Goal: Task Accomplishment & Management: Complete application form

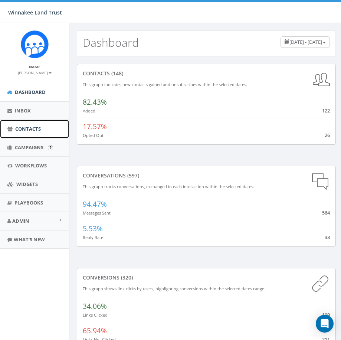
click at [23, 131] on span "Contacts" at bounding box center [28, 129] width 26 height 7
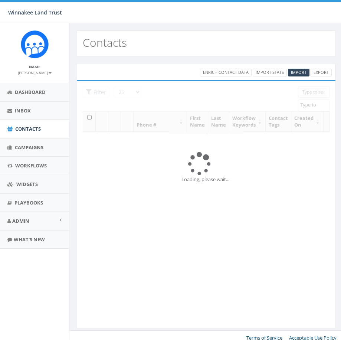
select select
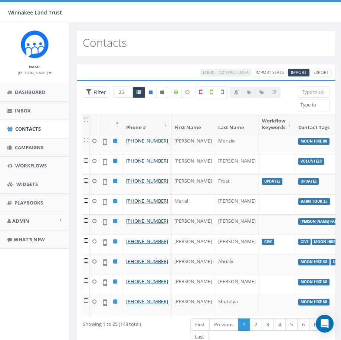
click at [318, 92] on input "search" at bounding box center [314, 92] width 32 height 11
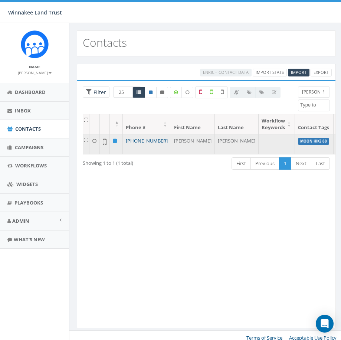
drag, startPoint x: 143, startPoint y: 150, endPoint x: 137, endPoint y: 142, distance: 10.6
click at [137, 142] on td "+1 803-810-7982" at bounding box center [147, 144] width 48 height 20
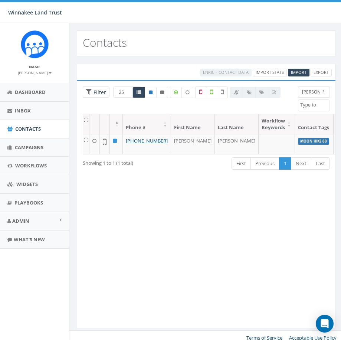
copy link "803-810-7982"
drag, startPoint x: 301, startPoint y: 94, endPoint x: 295, endPoint y: 94, distance: 6.3
click at [295, 94] on div "delia 2025/07/01 Barn Tour 25 DP opt-in EOY2024 Form Give HVG ID Import - 06/18…" at bounding box center [314, 99] width 43 height 25
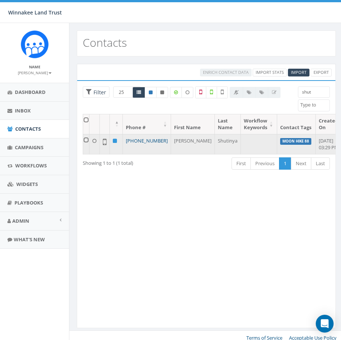
drag, startPoint x: 150, startPoint y: 149, endPoint x: 134, endPoint y: 143, distance: 16.6
click at [134, 143] on td "+1 219-576-2291" at bounding box center [147, 144] width 48 height 20
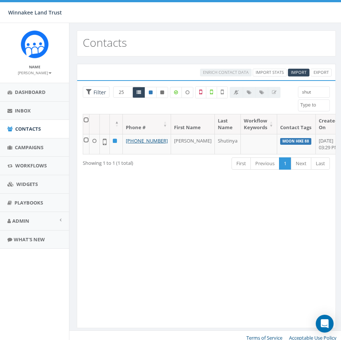
copy link "219-576-2291"
drag, startPoint x: 312, startPoint y: 93, endPoint x: 285, endPoint y: 93, distance: 27.5
click at [285, 93] on div "25 50 100 Filter All 0 contact(s) on current page All 1 contact(s) filtered shu…" at bounding box center [206, 100] width 259 height 27
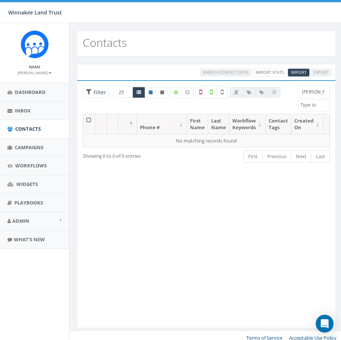
drag, startPoint x: 313, startPoint y: 95, endPoint x: 300, endPoint y: 93, distance: 12.8
click at [300, 93] on input "fred allen" at bounding box center [314, 92] width 32 height 11
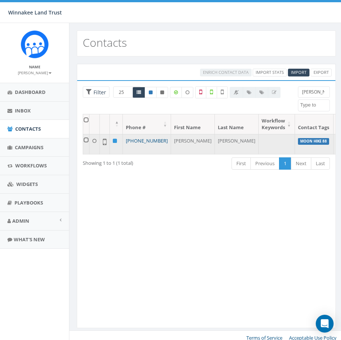
drag, startPoint x: 144, startPoint y: 149, endPoint x: 137, endPoint y: 139, distance: 12.8
click at [137, 139] on td "+1 917-723-2409" at bounding box center [147, 144] width 48 height 20
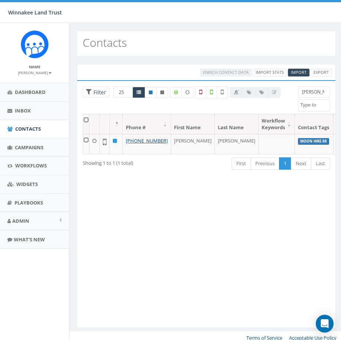
copy link "917-723-2409"
drag, startPoint x: 319, startPoint y: 92, endPoint x: 286, endPoint y: 91, distance: 32.3
click at [286, 91] on div "25 50 100 Filter All 0 contact(s) on current page All 1 contact(s) filtered all…" at bounding box center [206, 100] width 259 height 27
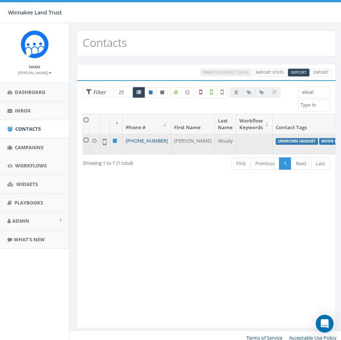
drag, startPoint x: 147, startPoint y: 148, endPoint x: 134, endPoint y: 142, distance: 15.1
click at [134, 142] on td "+1 631-796-4165" at bounding box center [147, 144] width 48 height 20
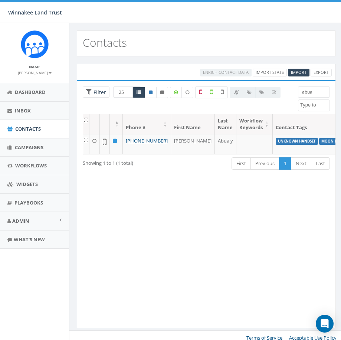
copy link "631-796-4165"
drag, startPoint x: 308, startPoint y: 94, endPoint x: 302, endPoint y: 94, distance: 6.7
click at [302, 94] on input "abual" at bounding box center [314, 92] width 32 height 11
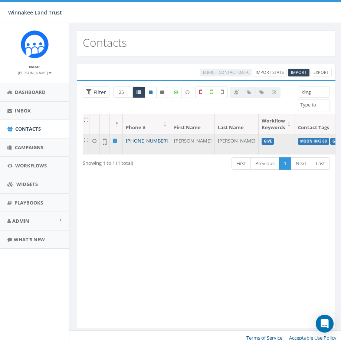
drag, startPoint x: 147, startPoint y: 147, endPoint x: 134, endPoint y: 142, distance: 14.8
click at [134, 142] on td "+1 917-463-6384" at bounding box center [147, 144] width 48 height 20
copy link "917-463-6384"
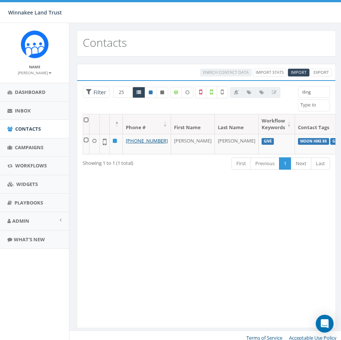
drag, startPoint x: 313, startPoint y: 94, endPoint x: 282, endPoint y: 94, distance: 31.9
click at [282, 94] on div "25 50 100 Filter All 0 contact(s) on current page All 1 contact(s) filtered din…" at bounding box center [206, 100] width 259 height 27
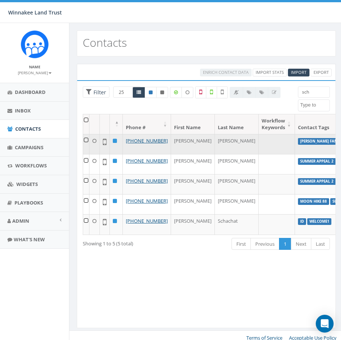
type input "sch"
click at [171, 147] on td "[PERSON_NAME]" at bounding box center [193, 144] width 44 height 20
drag, startPoint x: 148, startPoint y: 147, endPoint x: 134, endPoint y: 142, distance: 14.8
click at [134, 142] on td "[PHONE_NUMBER]" at bounding box center [147, 144] width 48 height 20
copy link "845-489-5880"
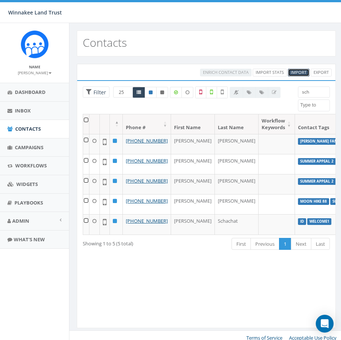
click at [298, 71] on span "Import" at bounding box center [299, 72] width 16 height 6
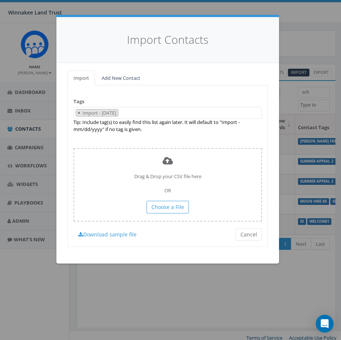
click at [79, 113] on span "×" at bounding box center [79, 113] width 3 height 7
select select
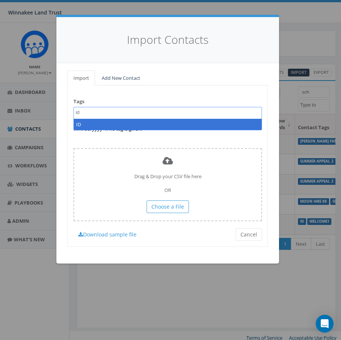
type textarea "id"
select select "ID"
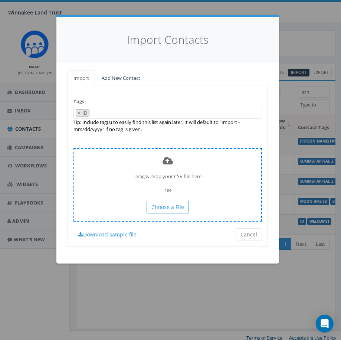
click at [162, 200] on div "Drag & Drop your CSV file here OR Choose a File" at bounding box center [168, 184] width 189 height 73
click at [162, 204] on span "Choose a File" at bounding box center [168, 207] width 33 height 7
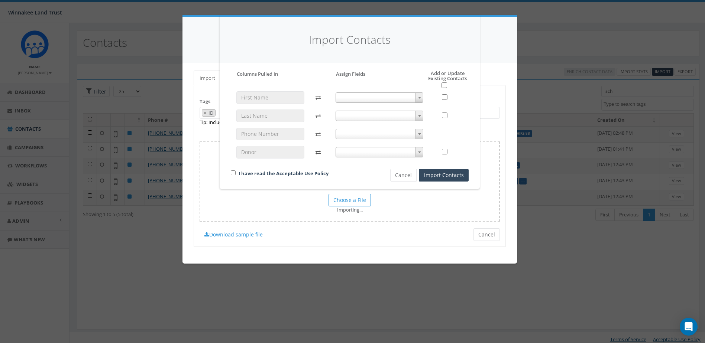
click at [341, 95] on span at bounding box center [379, 97] width 88 height 10
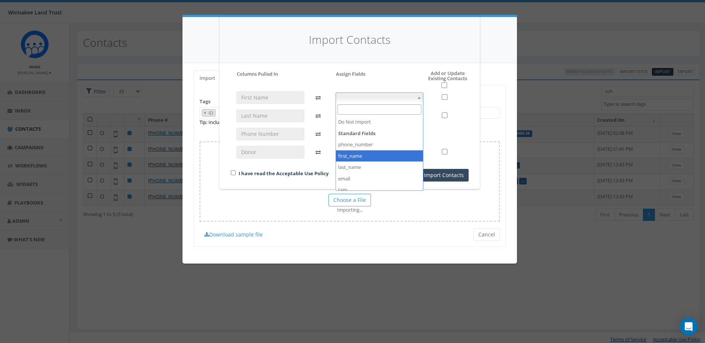
select select "first_name"
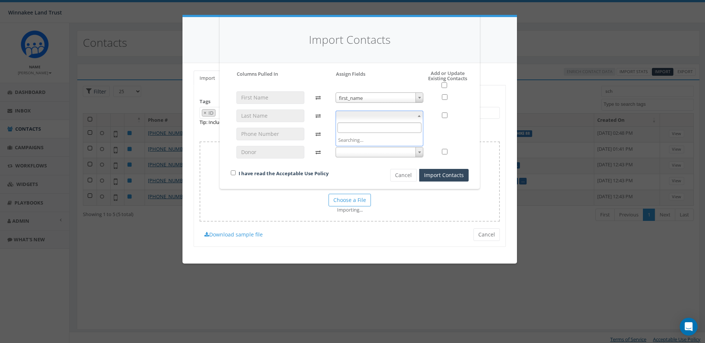
click at [341, 114] on span at bounding box center [379, 116] width 88 height 10
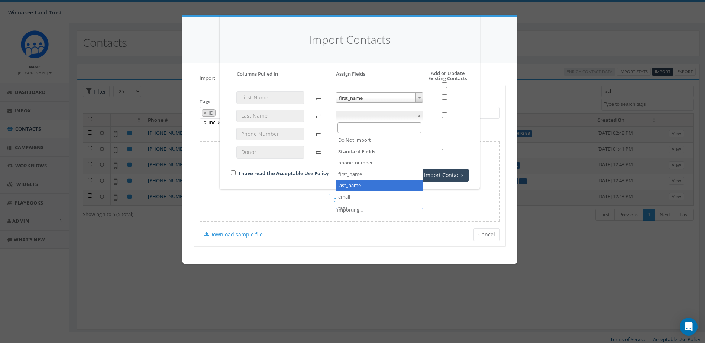
select select "last_name"
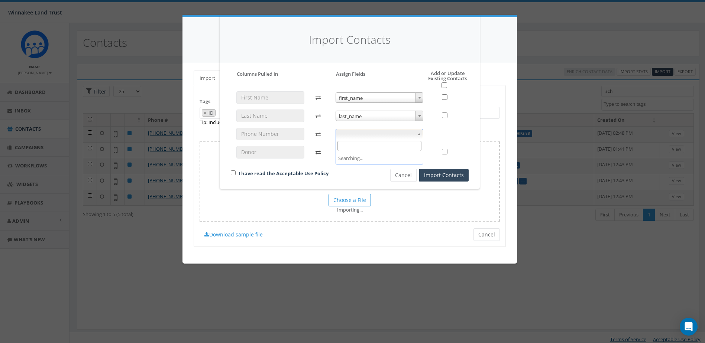
click at [341, 139] on span at bounding box center [379, 134] width 88 height 10
select select "phone_number"
click at [341, 149] on span at bounding box center [379, 152] width 88 height 10
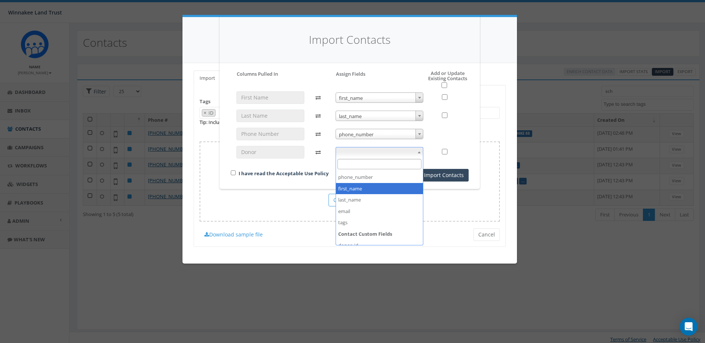
scroll to position [39, 0]
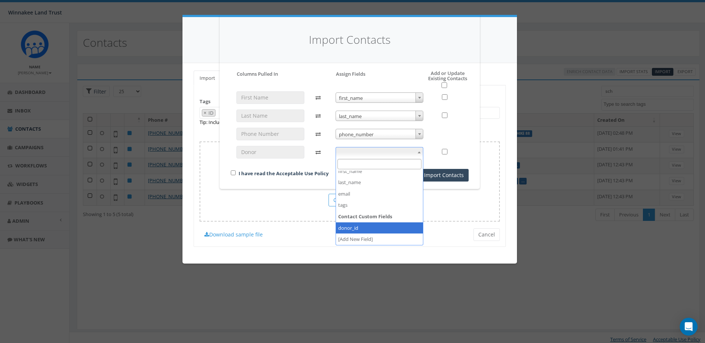
select select "donor_id"
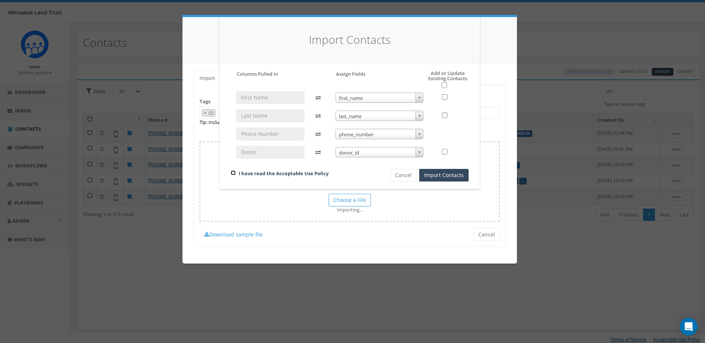
click at [234, 173] on input "checkbox" at bounding box center [233, 172] width 5 height 5
checkbox input "true"
click at [341, 177] on button "Import Contacts" at bounding box center [443, 175] width 49 height 13
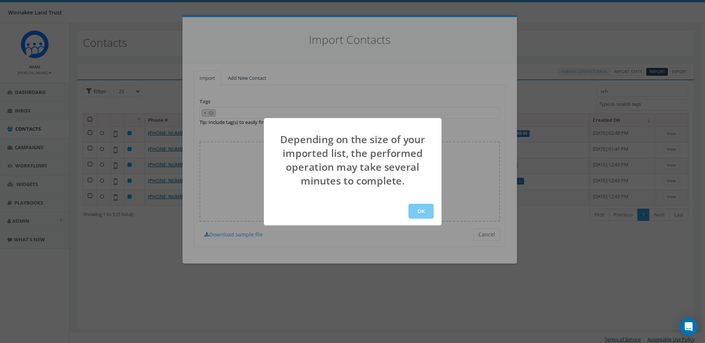
click at [341, 210] on button "OK" at bounding box center [420, 211] width 25 height 15
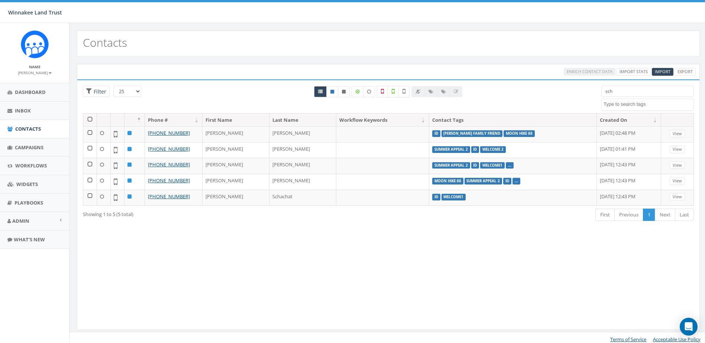
select select
drag, startPoint x: 608, startPoint y: 93, endPoint x: 593, endPoint y: 93, distance: 14.9
click at [593, 93] on div "25 50 100 Filter sch 2025/07/01 Barn Tour 25 DP opt-in EOY2024 Form Give HVG ID…" at bounding box center [388, 99] width 622 height 27
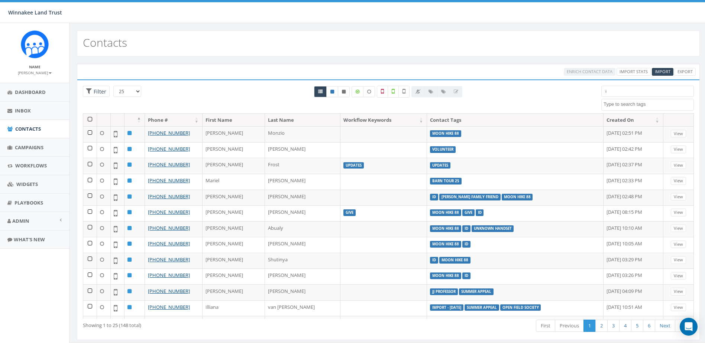
type input "id"
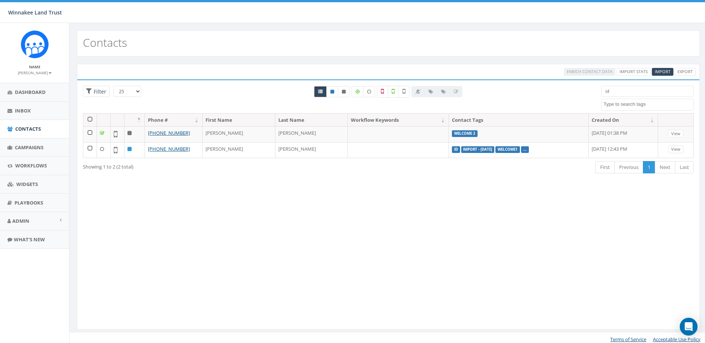
drag, startPoint x: 617, startPoint y: 92, endPoint x: 590, endPoint y: 92, distance: 26.7
click at [590, 92] on div "25 50 100 Filter All 0 contact(s) on current page All 2 contact(s) filtered id …" at bounding box center [388, 99] width 622 height 27
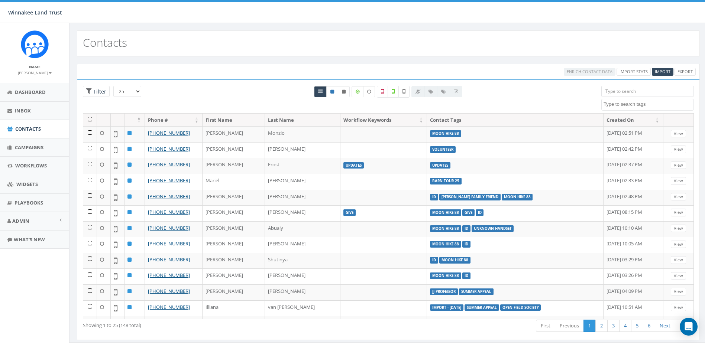
click at [641, 106] on textarea "Search" at bounding box center [648, 104] width 90 height 7
type textarea "id"
select select "ID"
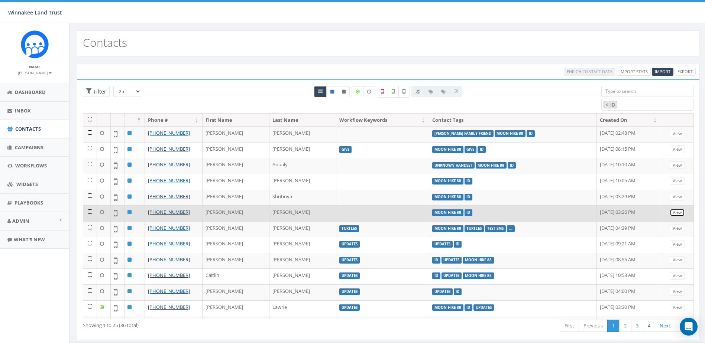
click at [669, 212] on link "View" at bounding box center [676, 213] width 15 height 8
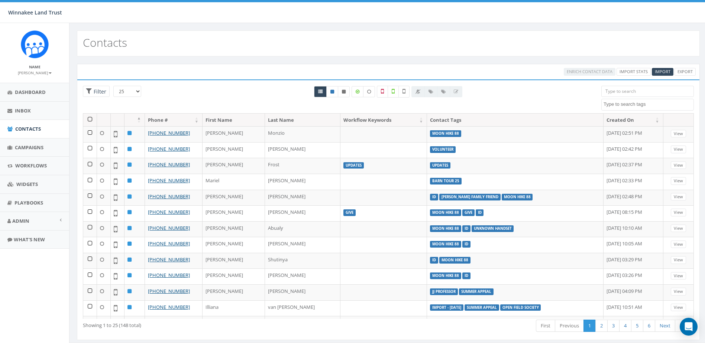
select select "ID"
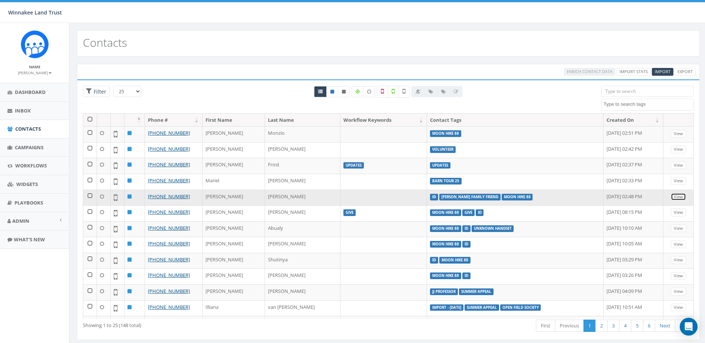
click at [672, 196] on link "View" at bounding box center [677, 197] width 15 height 8
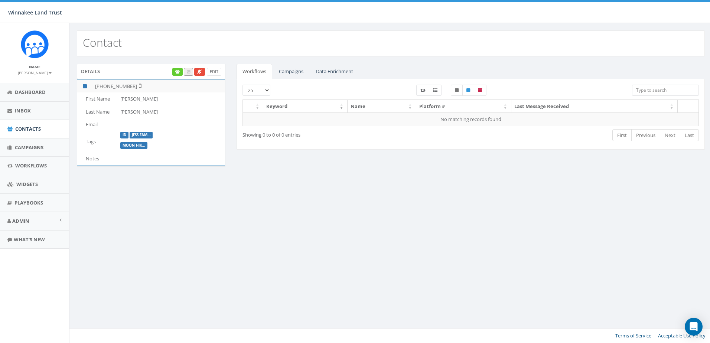
click at [127, 159] on td at bounding box center [171, 158] width 108 height 13
click at [216, 71] on link "Edit" at bounding box center [214, 72] width 14 height 8
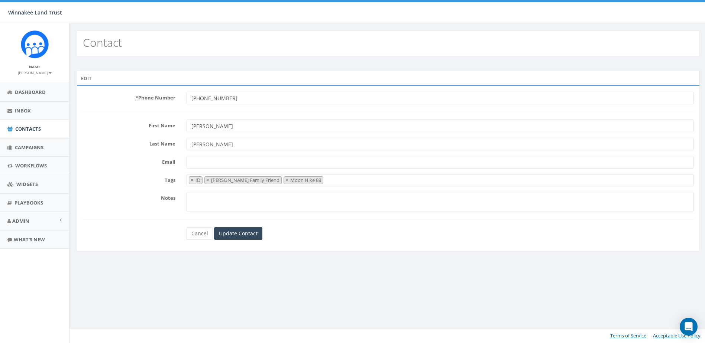
select select "ID"
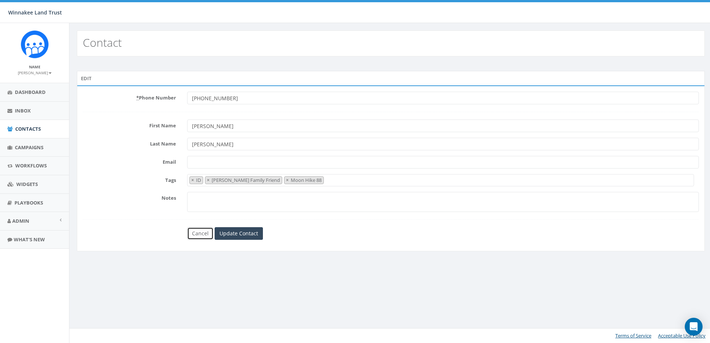
click at [204, 233] on link "Cancel" at bounding box center [200, 233] width 26 height 13
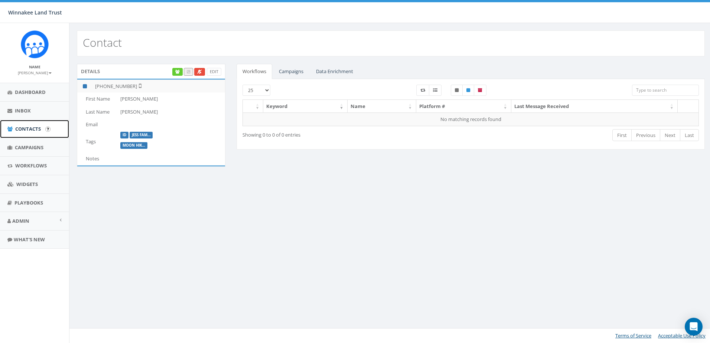
click at [29, 127] on span "Contacts" at bounding box center [28, 129] width 26 height 7
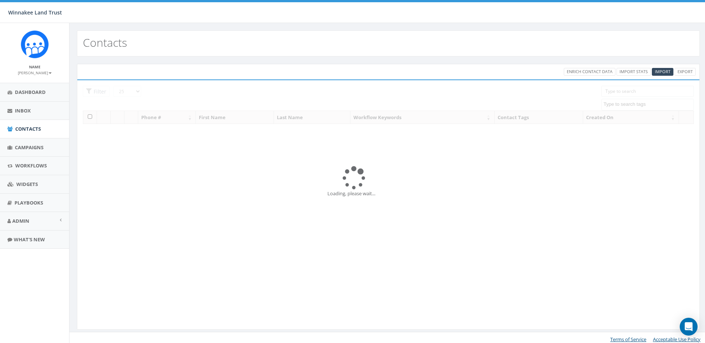
select select
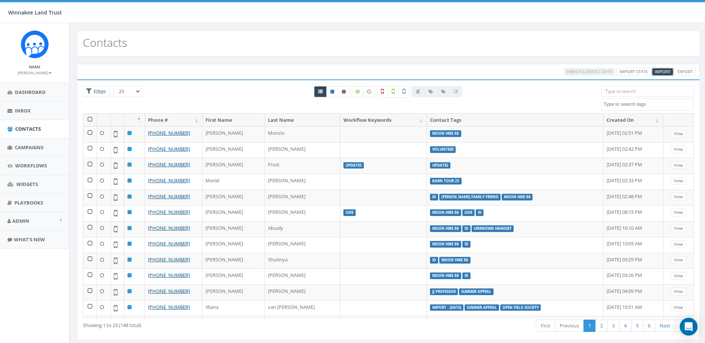
click at [664, 71] on span "Import" at bounding box center [662, 72] width 16 height 6
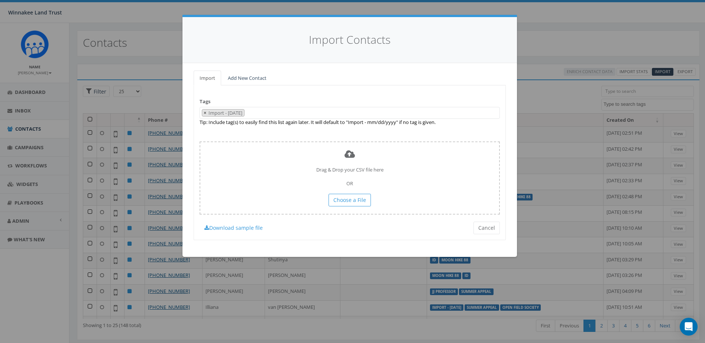
click at [205, 111] on span "×" at bounding box center [205, 113] width 3 height 7
select select
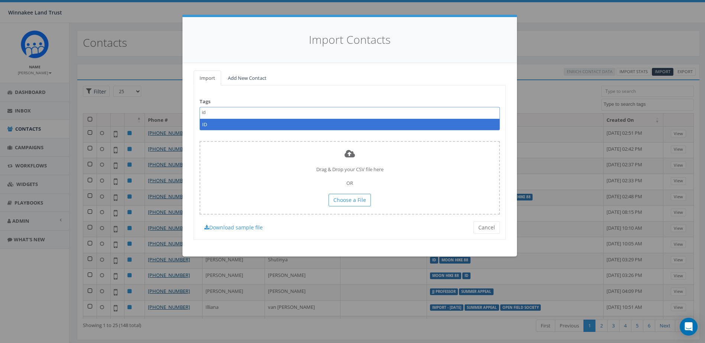
type textarea "id"
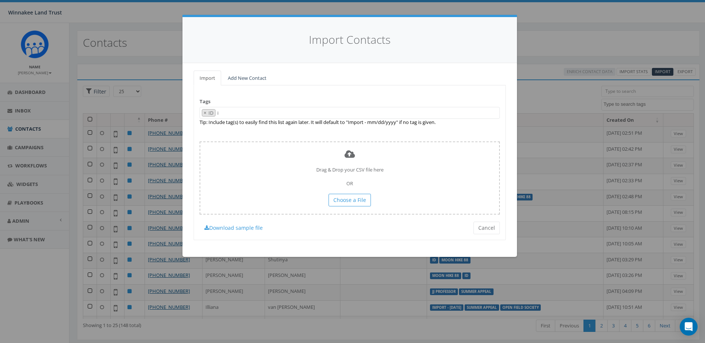
select select "ID"
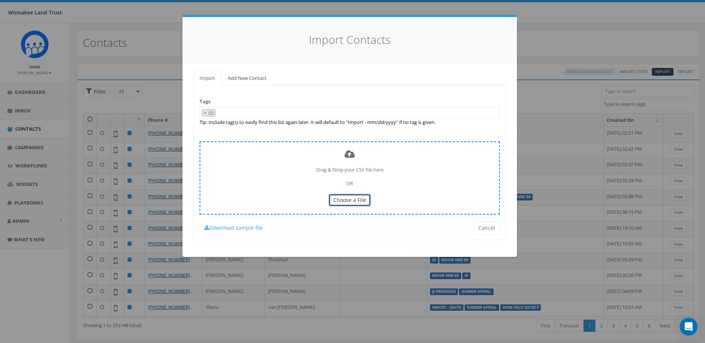
click at [350, 204] on span "Choose a File" at bounding box center [349, 199] width 33 height 7
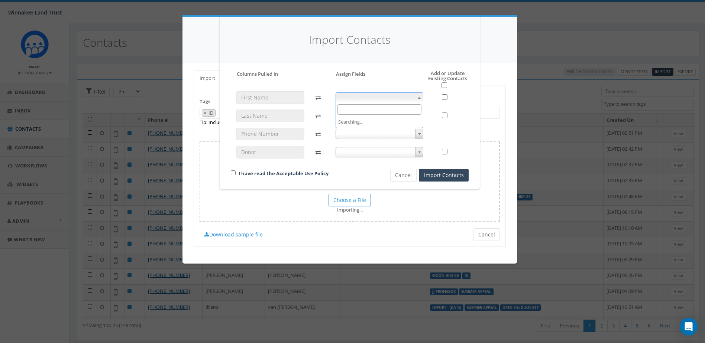
click at [350, 100] on span at bounding box center [379, 97] width 88 height 10
select select "first_name"
click at [361, 121] on div "first_name first_name" at bounding box center [379, 128] width 99 height 74
click at [364, 118] on span at bounding box center [379, 116] width 88 height 10
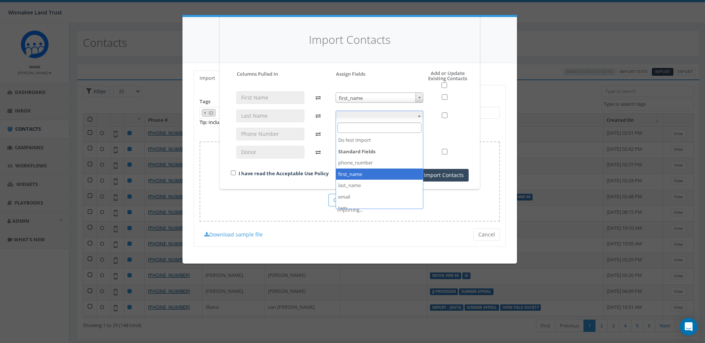
select select "last_name"
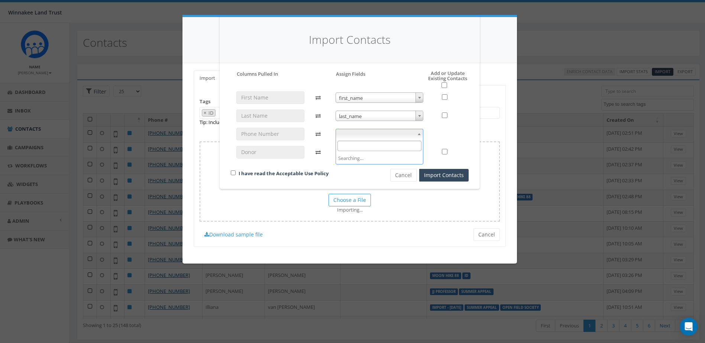
click at [372, 136] on span at bounding box center [379, 134] width 88 height 10
select select "phone_number"
click at [371, 151] on span at bounding box center [379, 152] width 88 height 10
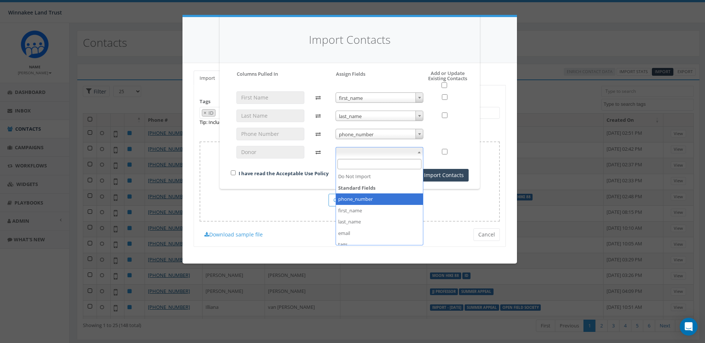
scroll to position [39, 0]
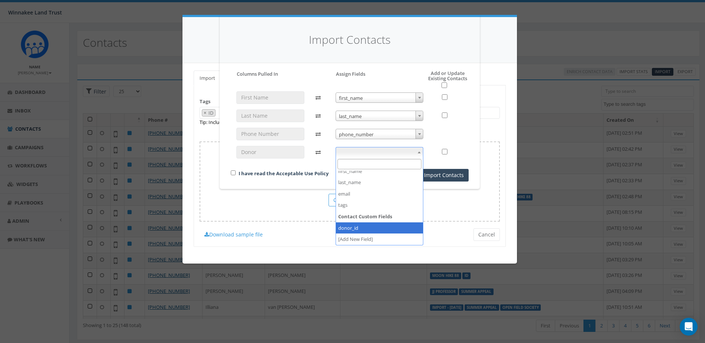
select select "donor_id"
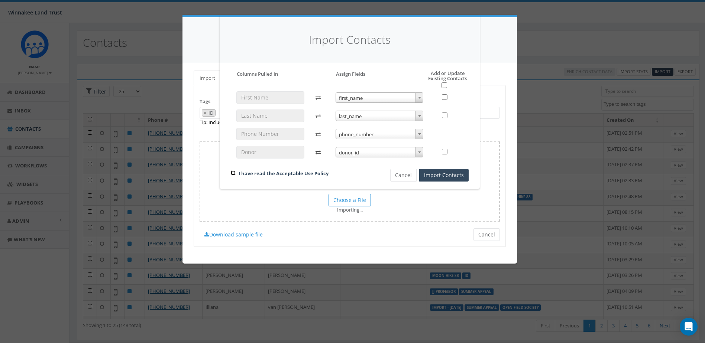
drag, startPoint x: 232, startPoint y: 171, endPoint x: 243, endPoint y: 172, distance: 10.9
click at [232, 171] on input "checkbox" at bounding box center [233, 172] width 5 height 5
checkbox input "true"
click at [434, 179] on button "Import Contacts" at bounding box center [443, 175] width 49 height 13
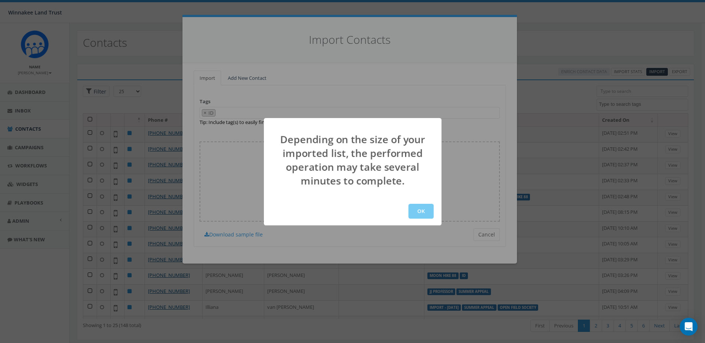
click at [422, 209] on button "OK" at bounding box center [420, 211] width 25 height 15
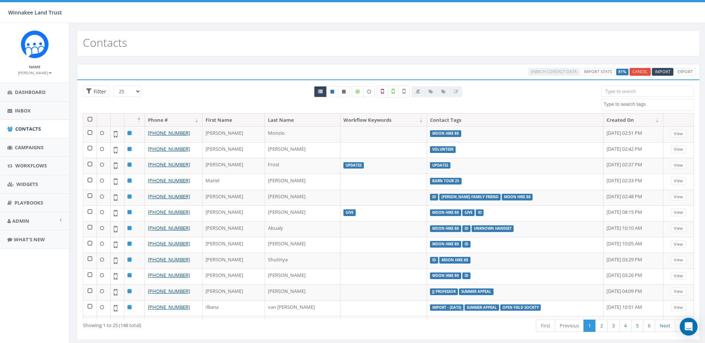
select select
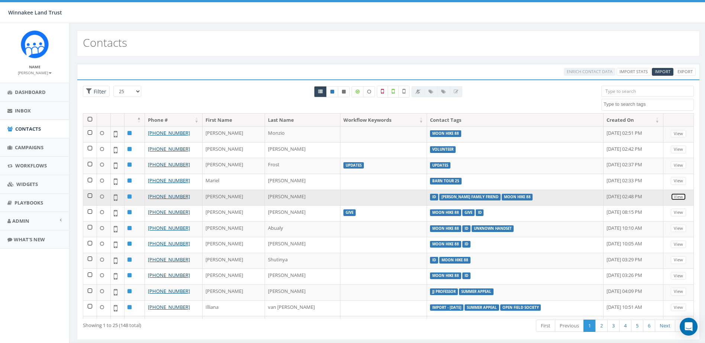
click at [671, 196] on link "View" at bounding box center [677, 197] width 15 height 8
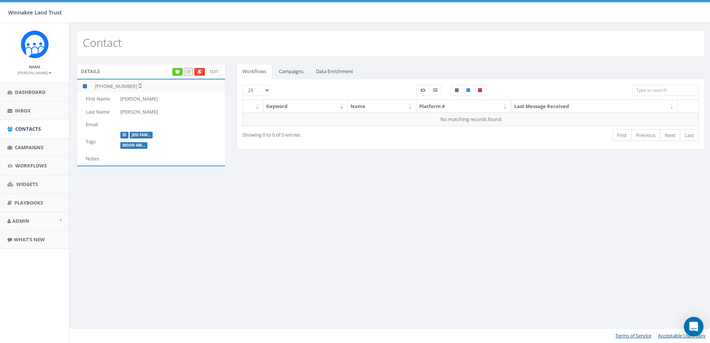
click at [696, 327] on icon "Open Intercom Messenger" at bounding box center [693, 327] width 9 height 10
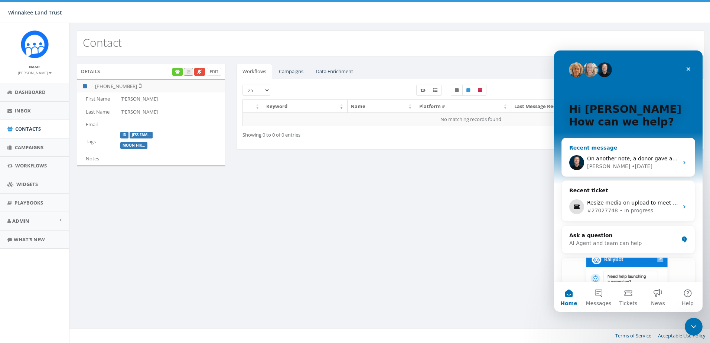
click at [628, 166] on div "James • 1d ago" at bounding box center [632, 167] width 91 height 8
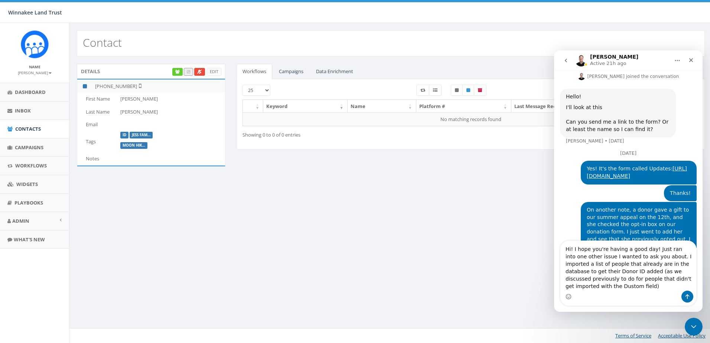
scroll to position [911, 0]
type textarea "Hi! I hope you're having a good day! Just ran into one other issue I wanted to …"
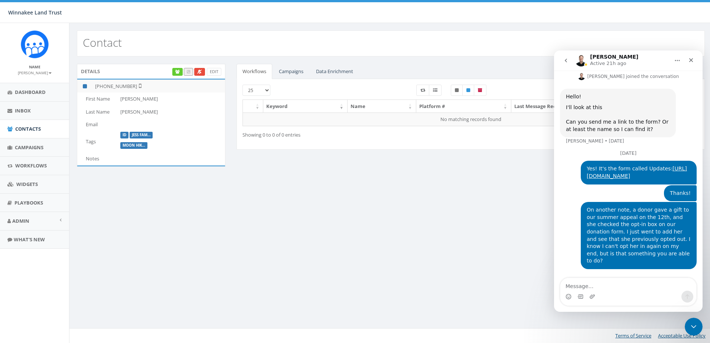
scroll to position [950, 0]
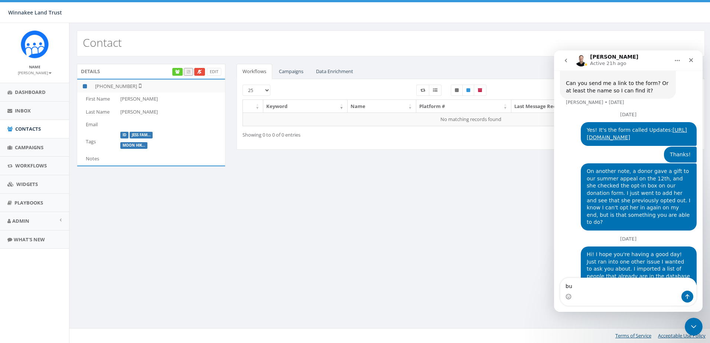
type textarea "b"
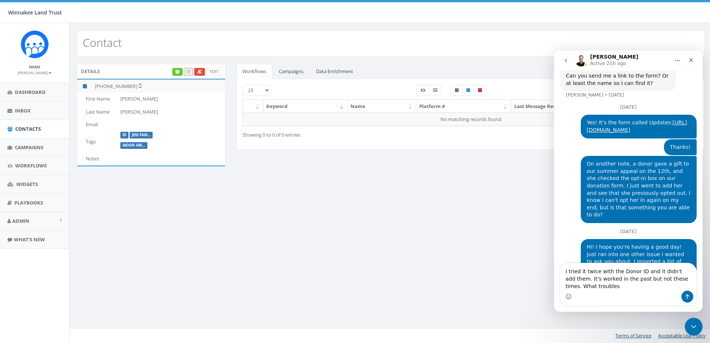
scroll to position [965, 0]
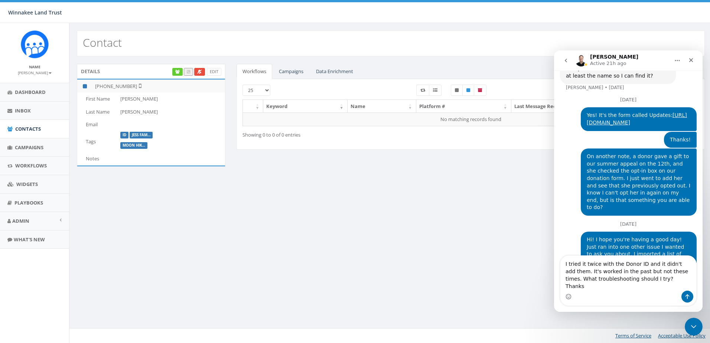
type textarea "I tried it twice with the Donor ID and it didn't add them. It's worked in the p…"
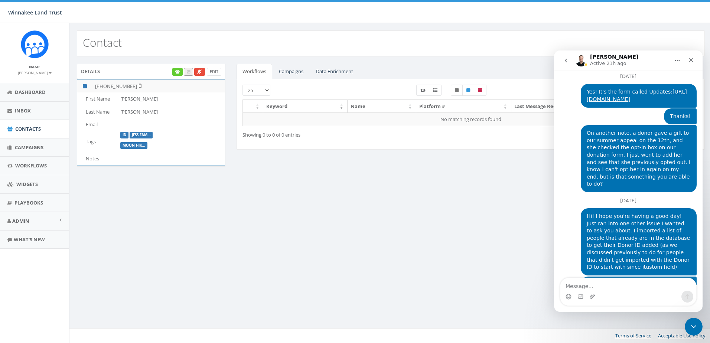
scroll to position [989, 0]
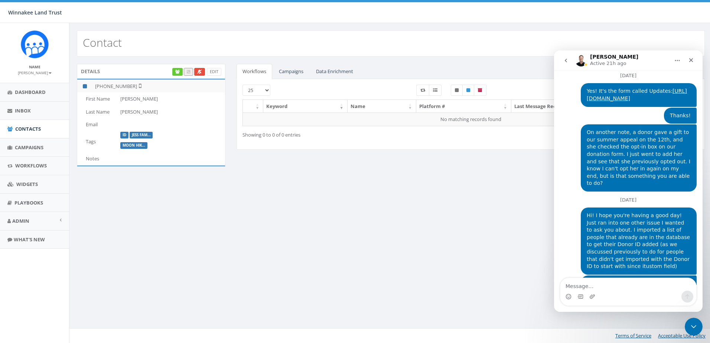
click at [689, 329] on div "Close Intercom Messenger" at bounding box center [694, 327] width 18 height 18
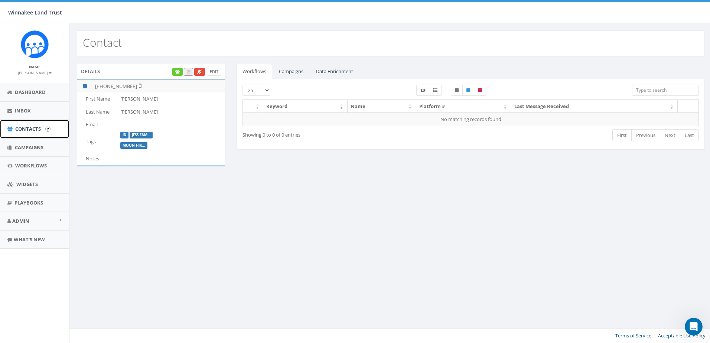
click at [25, 127] on span "Contacts" at bounding box center [28, 129] width 26 height 7
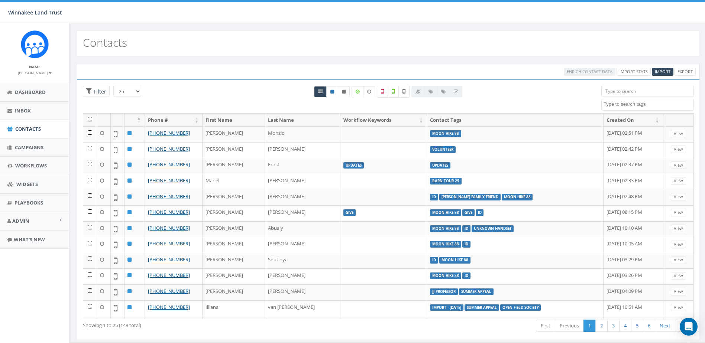
select select
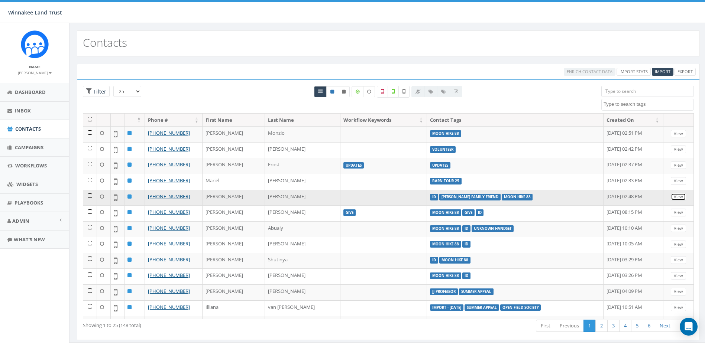
click at [677, 198] on link "View" at bounding box center [677, 197] width 15 height 8
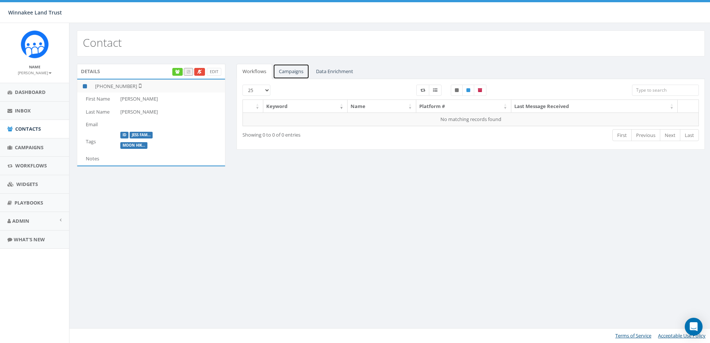
click at [295, 73] on link "Campaigns" at bounding box center [291, 71] width 36 height 15
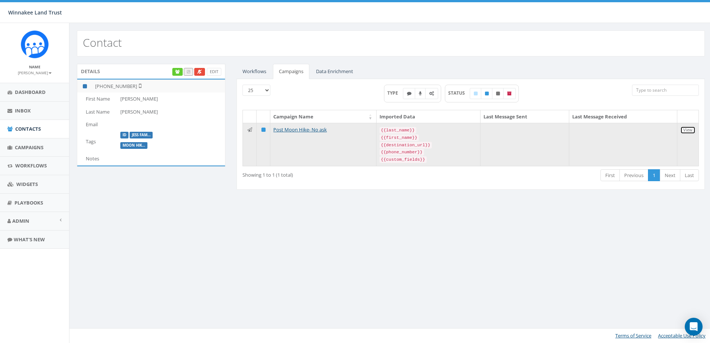
click at [687, 130] on link "View" at bounding box center [687, 130] width 15 height 8
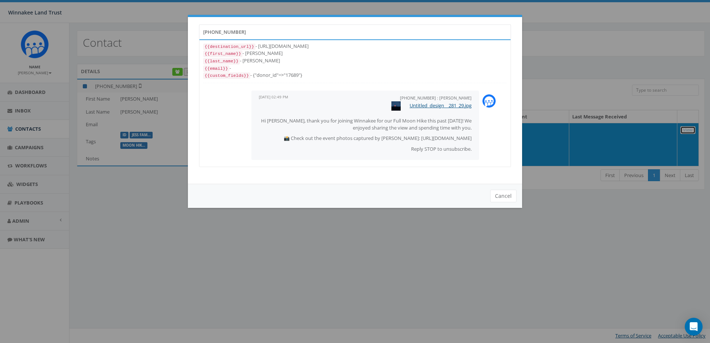
scroll to position [3, 0]
click at [594, 62] on div "+18454895880 {{destination_url}} - https://rally.link/link/12CQDw {{first_name}…" at bounding box center [355, 171] width 710 height 343
click at [509, 198] on button "Cancel" at bounding box center [503, 196] width 26 height 13
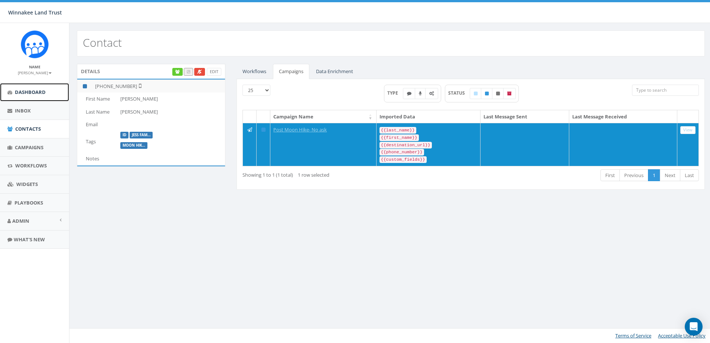
click at [32, 92] on span "Dashboard" at bounding box center [30, 92] width 31 height 7
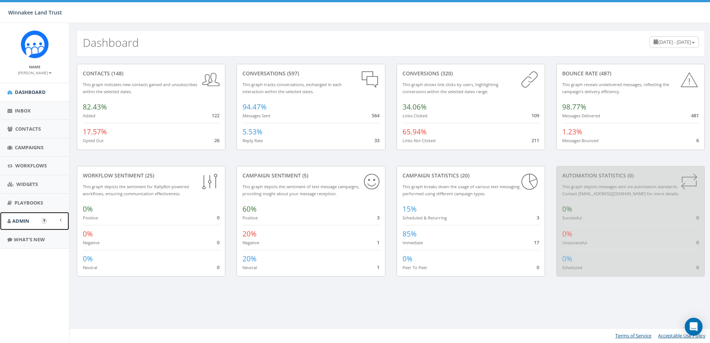
click at [23, 221] on span "Admin" at bounding box center [20, 221] width 17 height 7
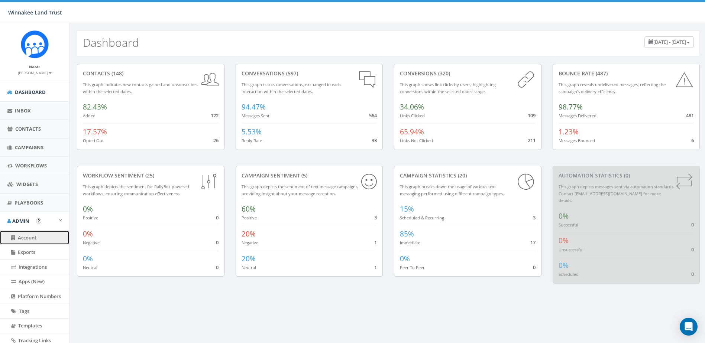
click at [22, 236] on span "Account" at bounding box center [27, 237] width 19 height 7
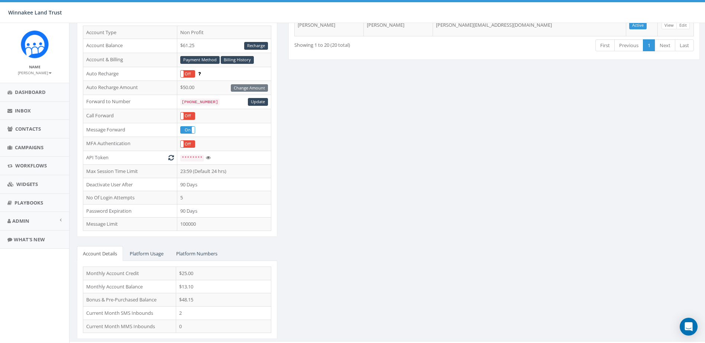
scroll to position [105, 0]
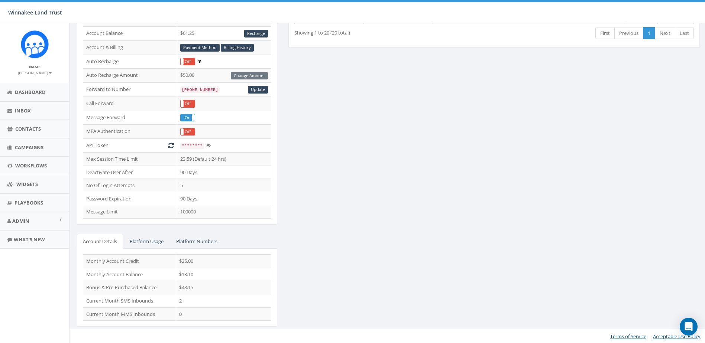
click at [395, 151] on div "STARTER Account Type Non Profit Account Balance $61.25 Recharge Account & Billi…" at bounding box center [388, 147] width 634 height 377
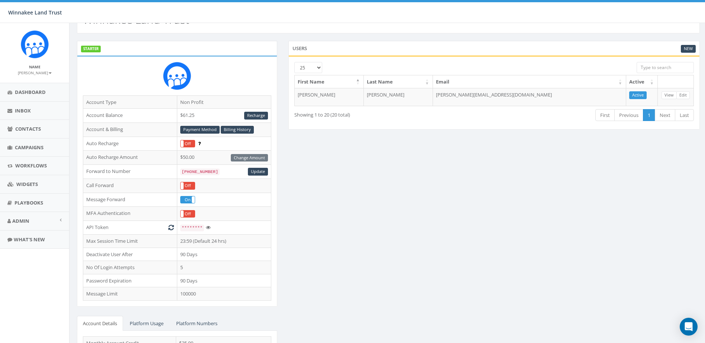
scroll to position [0, 0]
